Goal: Task Accomplishment & Management: Manage account settings

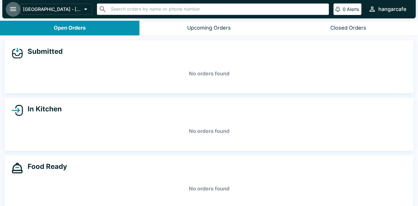
click at [14, 11] on icon "open drawer" at bounding box center [13, 9] width 6 height 4
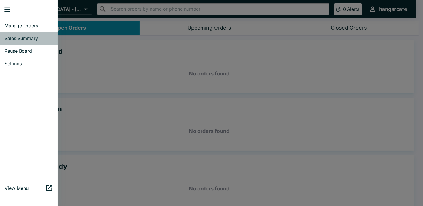
click at [18, 38] on span "Sales Summary" at bounding box center [29, 38] width 48 height 6
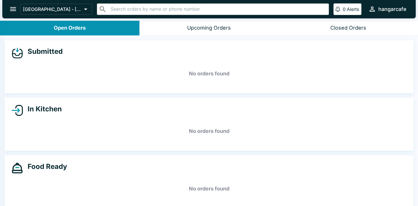
select select "03:00"
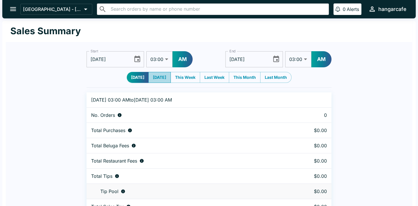
click at [161, 78] on button "[DATE]" at bounding box center [159, 77] width 22 height 11
type input "[DATE]"
